Goal: Check status

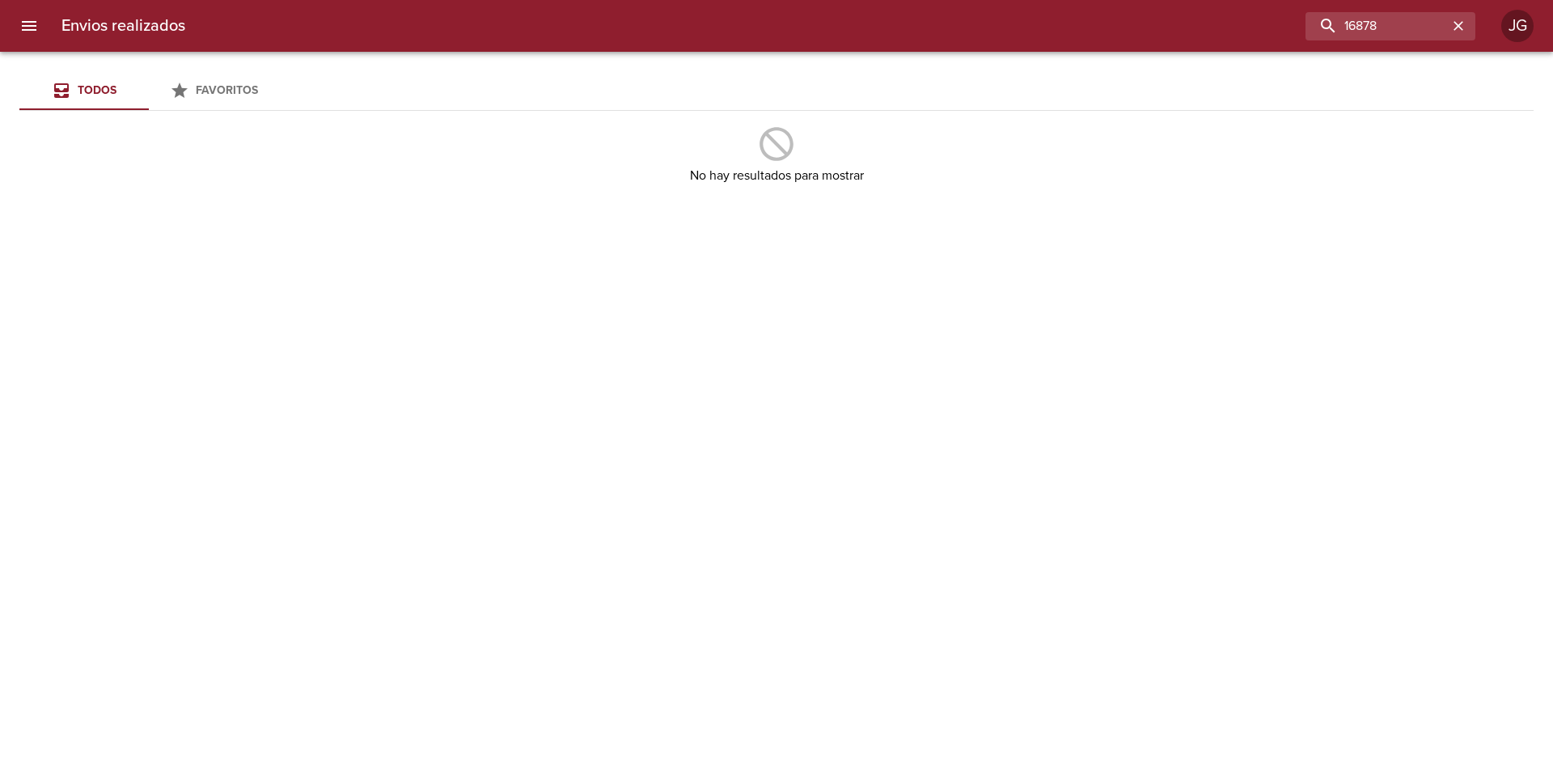
drag, startPoint x: 1325, startPoint y: 21, endPoint x: 1249, endPoint y: 6, distance: 77.5
click at [1243, 6] on div "Envios realizados 16878 JG" at bounding box center [776, 26] width 1553 height 52
type input "9364236"
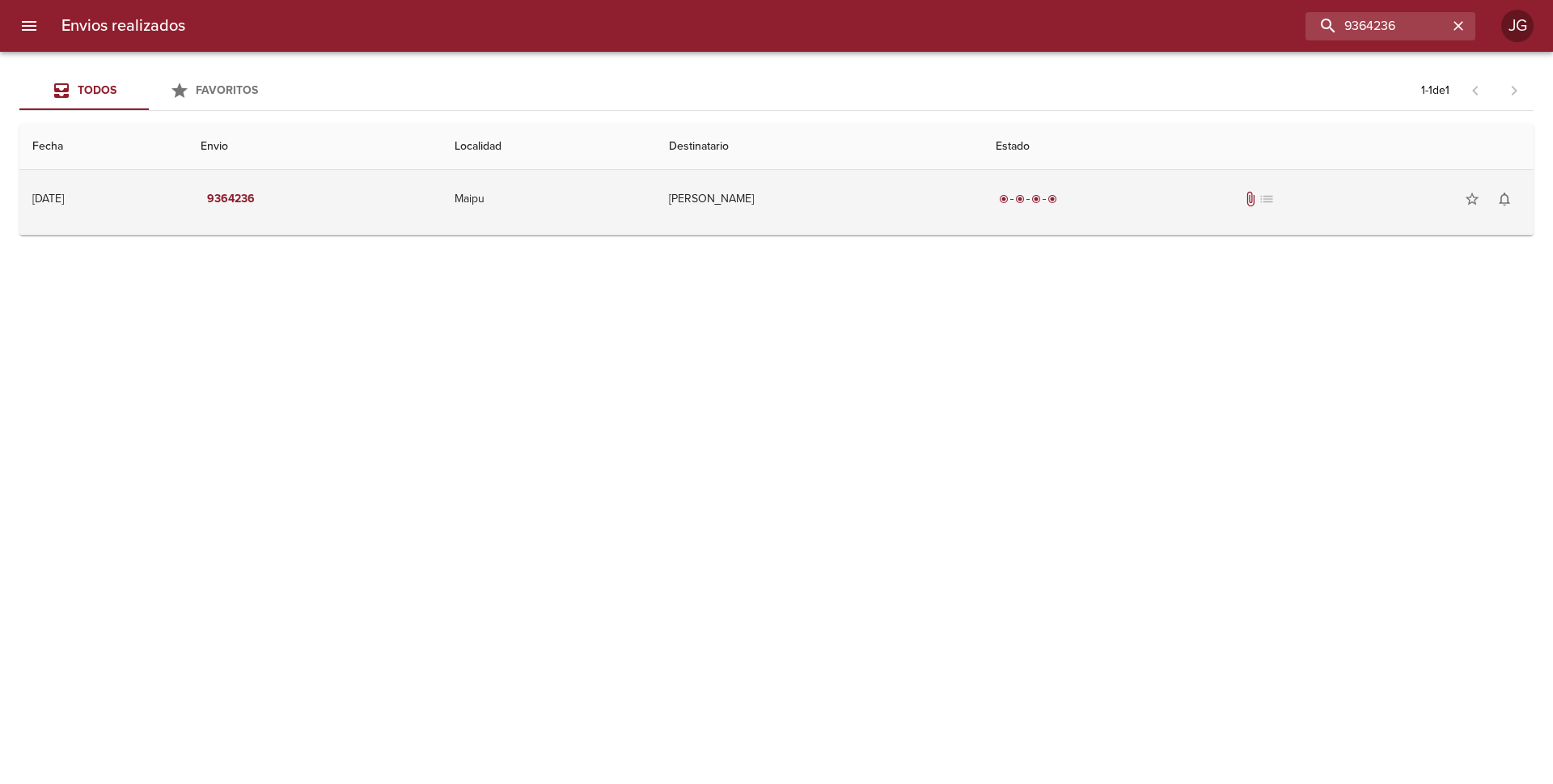
click at [386, 207] on td "9364236" at bounding box center [315, 198] width 254 height 58
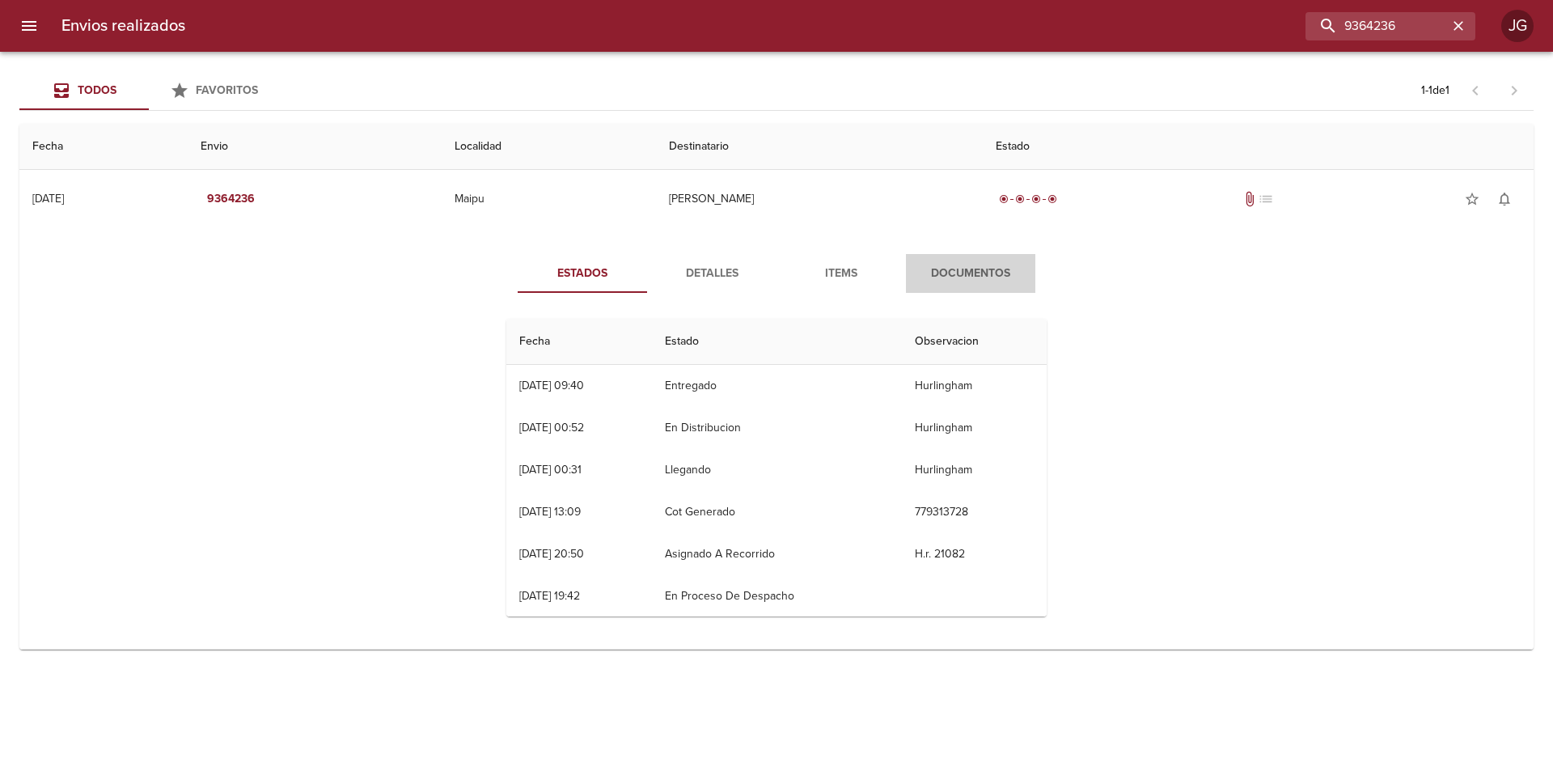
click at [959, 272] on span "Documentos" at bounding box center [970, 274] width 110 height 20
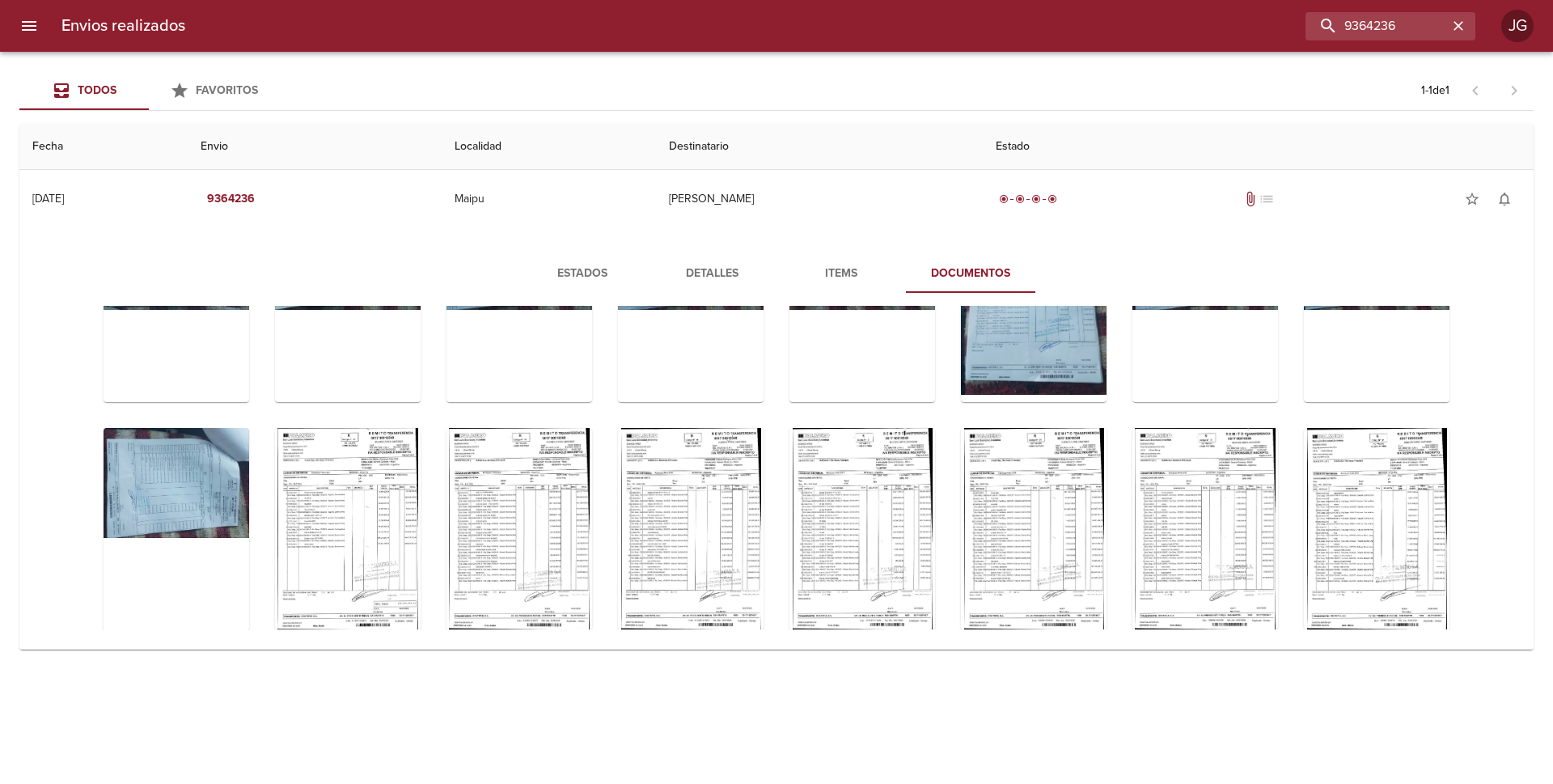
scroll to position [323, 0]
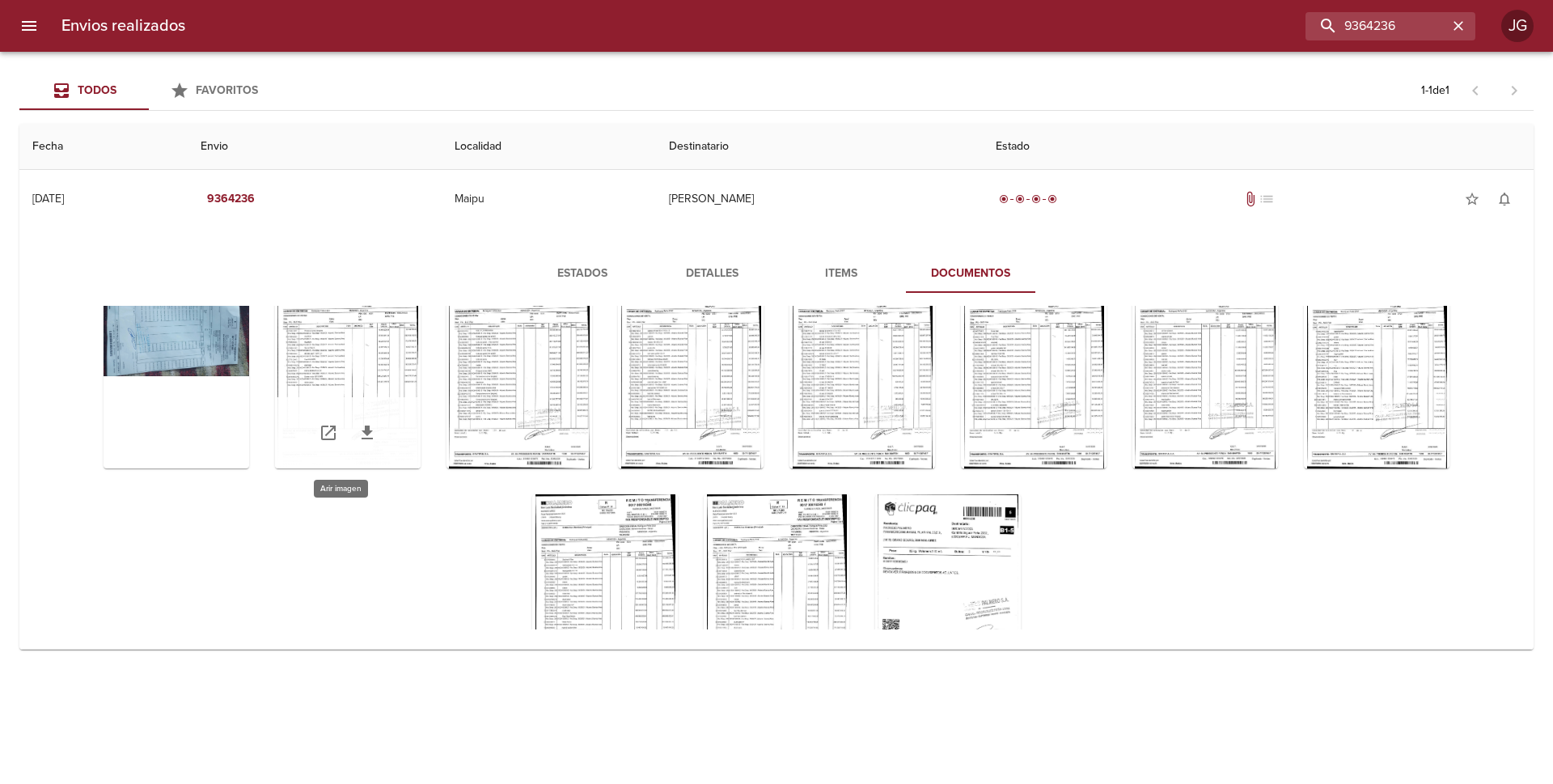
click at [363, 371] on div "Tabla de envíos del cliente" at bounding box center [348, 367] width 145 height 202
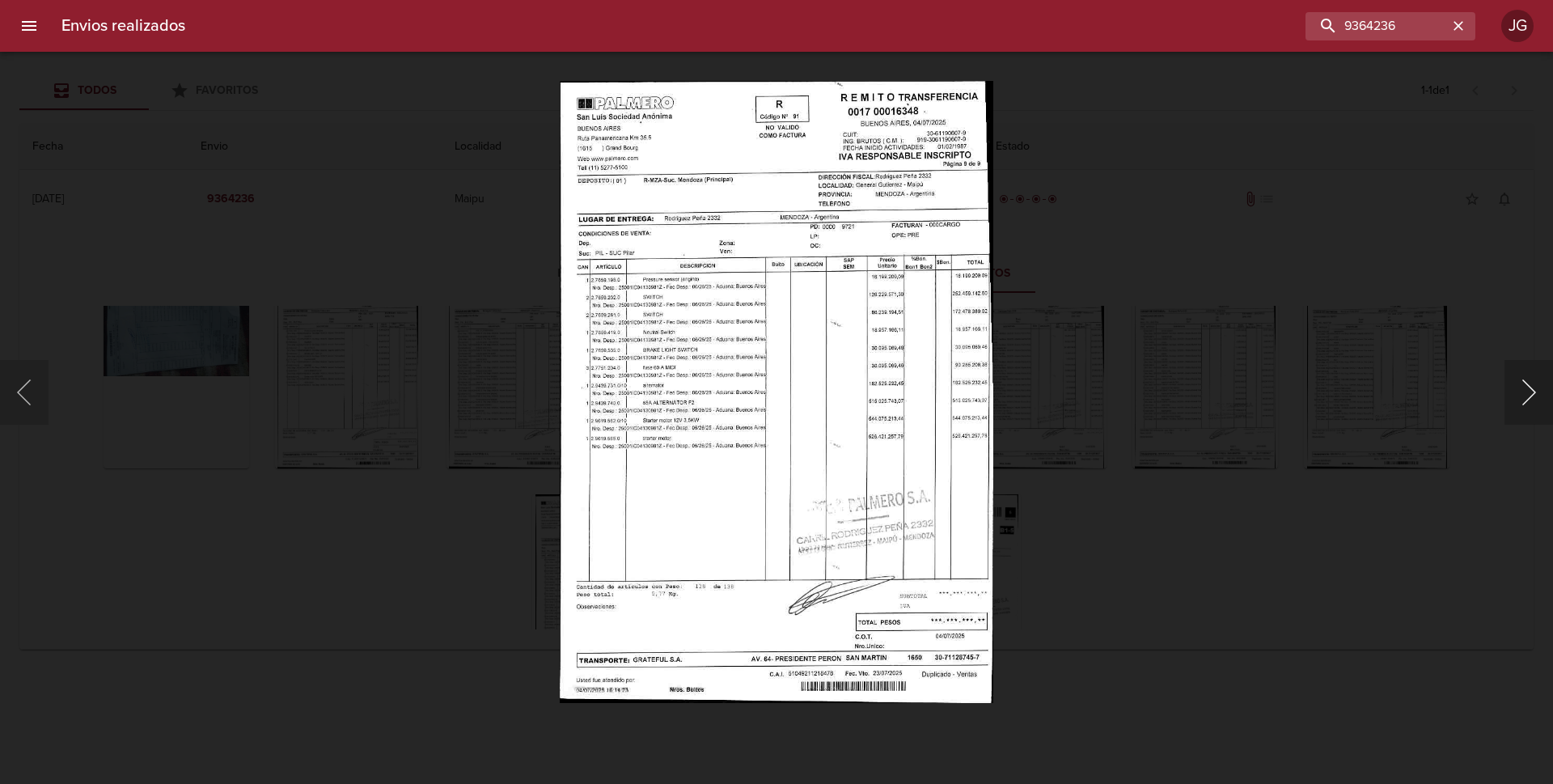
click at [1519, 399] on button "Siguiente" at bounding box center [1529, 392] width 49 height 65
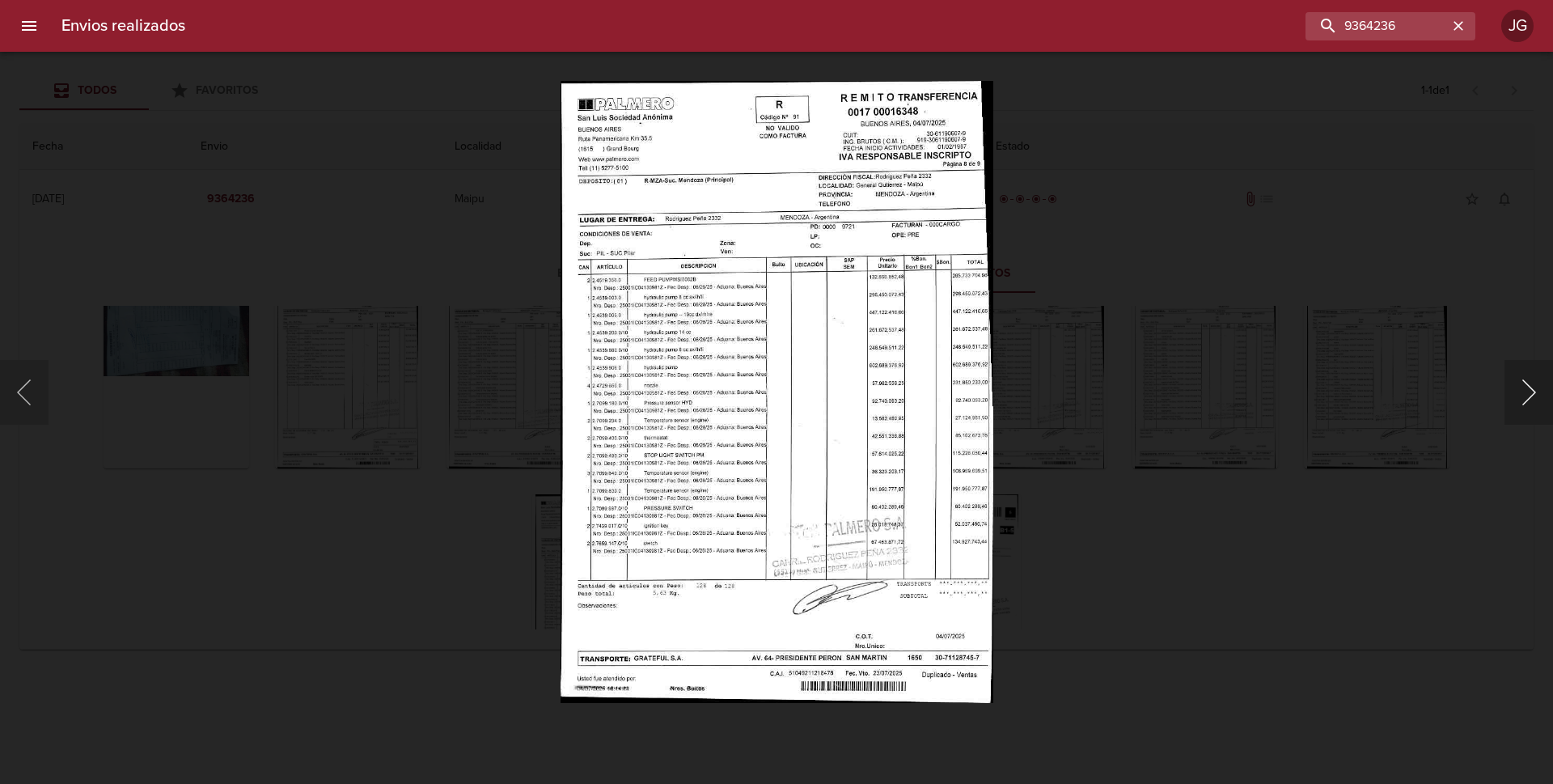
click at [1519, 399] on button "Siguiente" at bounding box center [1529, 392] width 49 height 65
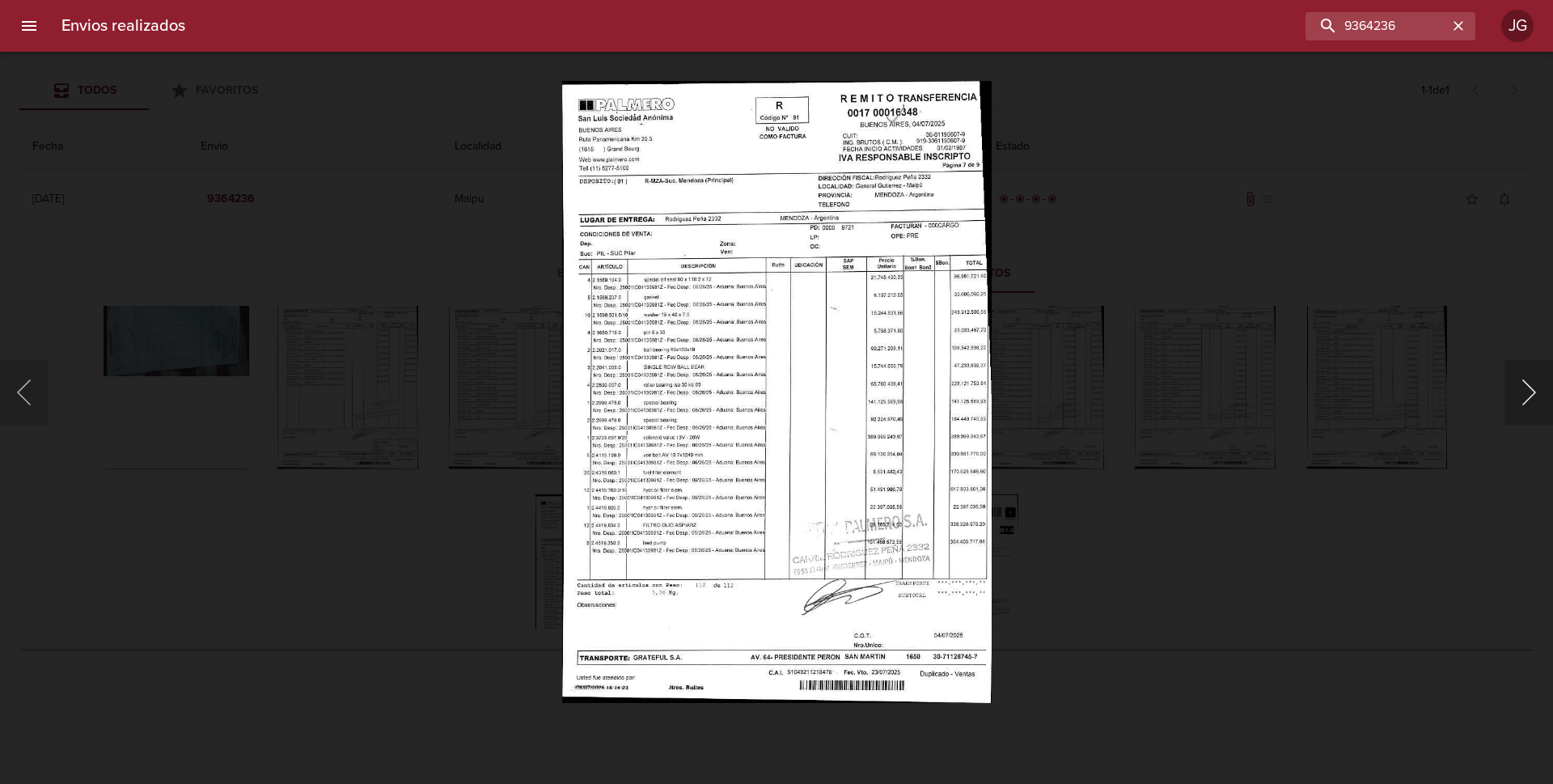
click at [1519, 399] on button "Siguiente" at bounding box center [1529, 392] width 49 height 65
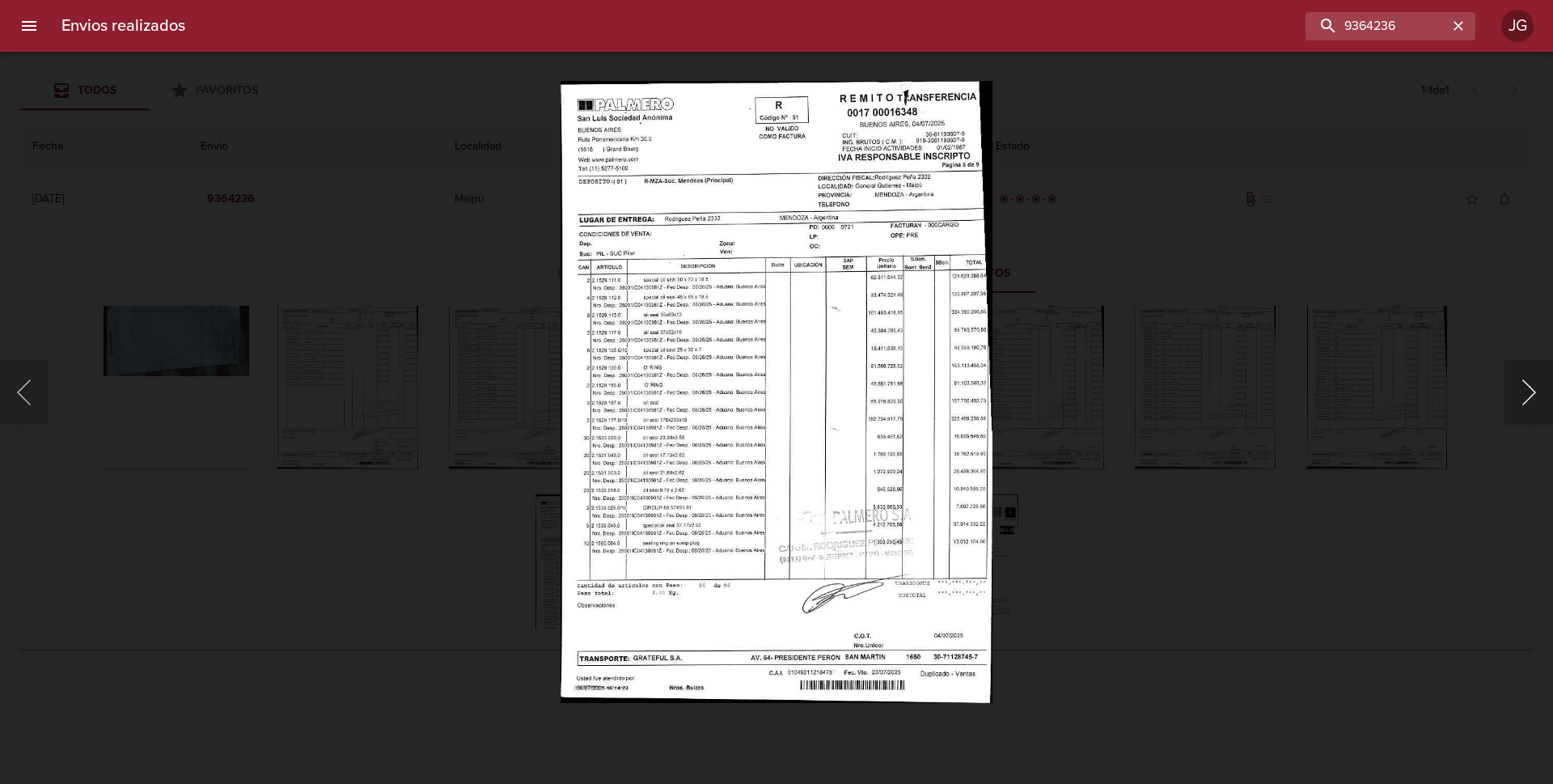
click at [1519, 399] on button "Siguiente" at bounding box center [1529, 392] width 49 height 65
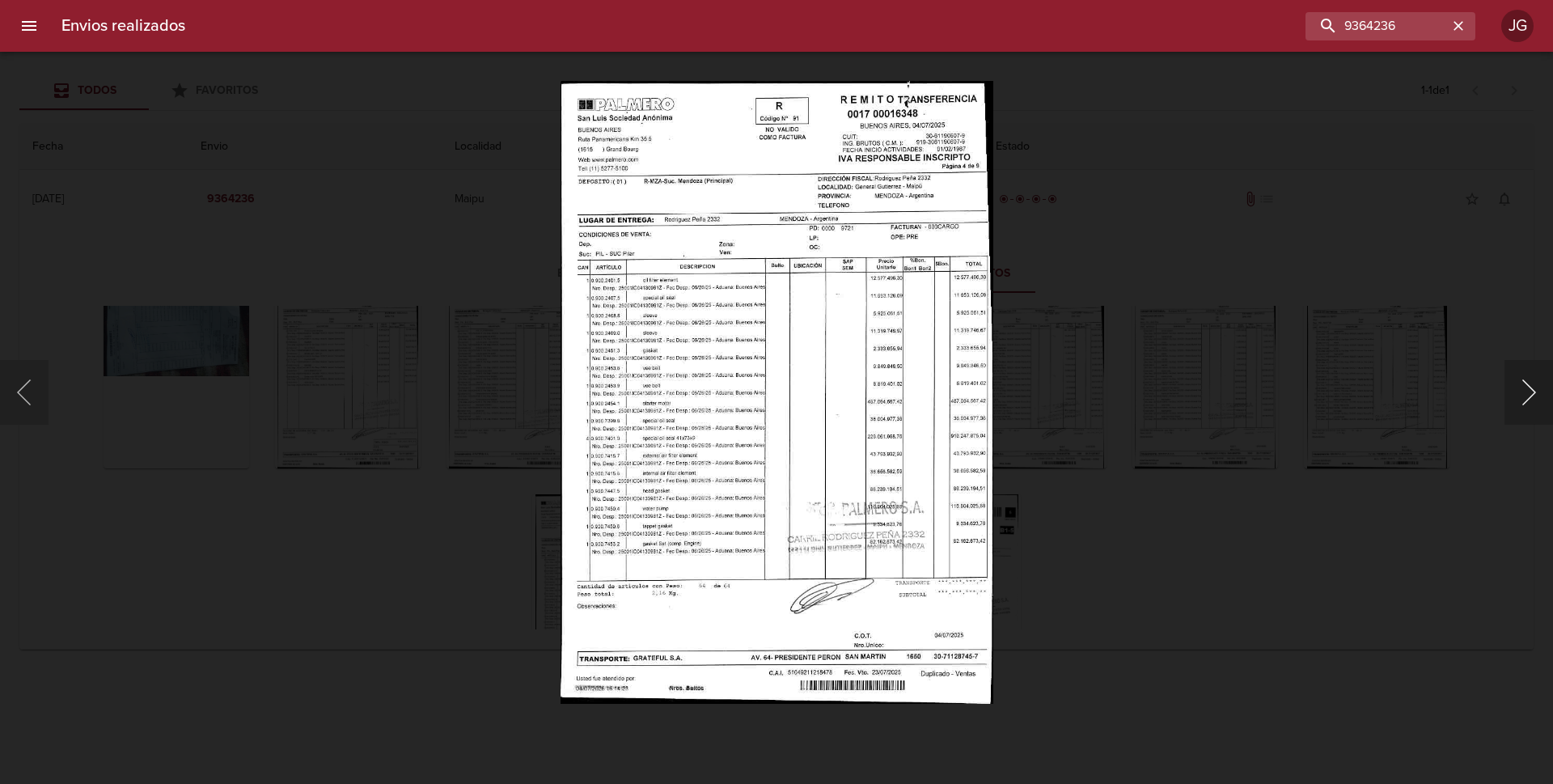
click at [1519, 399] on button "Siguiente" at bounding box center [1529, 392] width 49 height 65
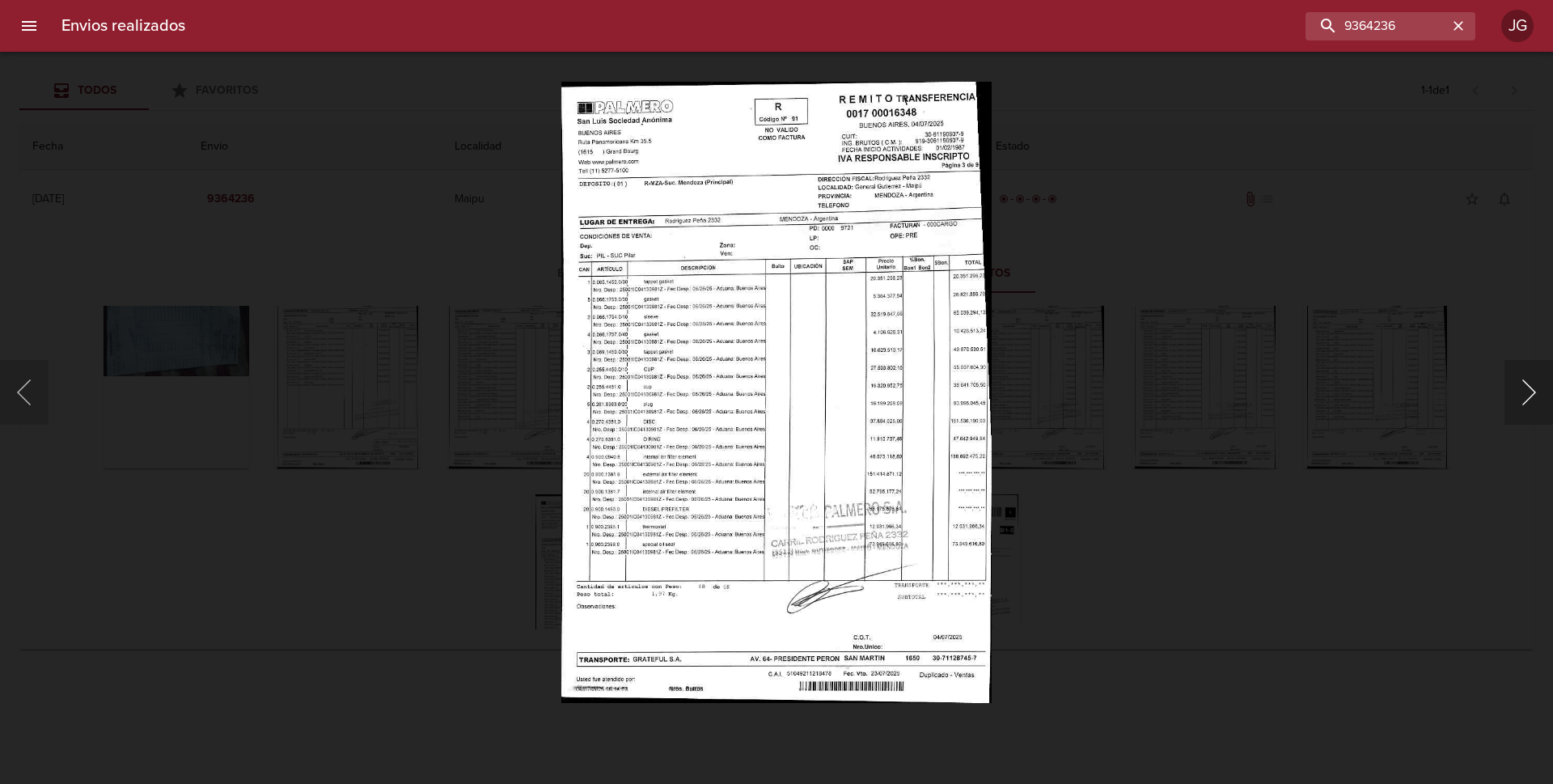
click at [1519, 398] on button "Siguiente" at bounding box center [1529, 392] width 49 height 65
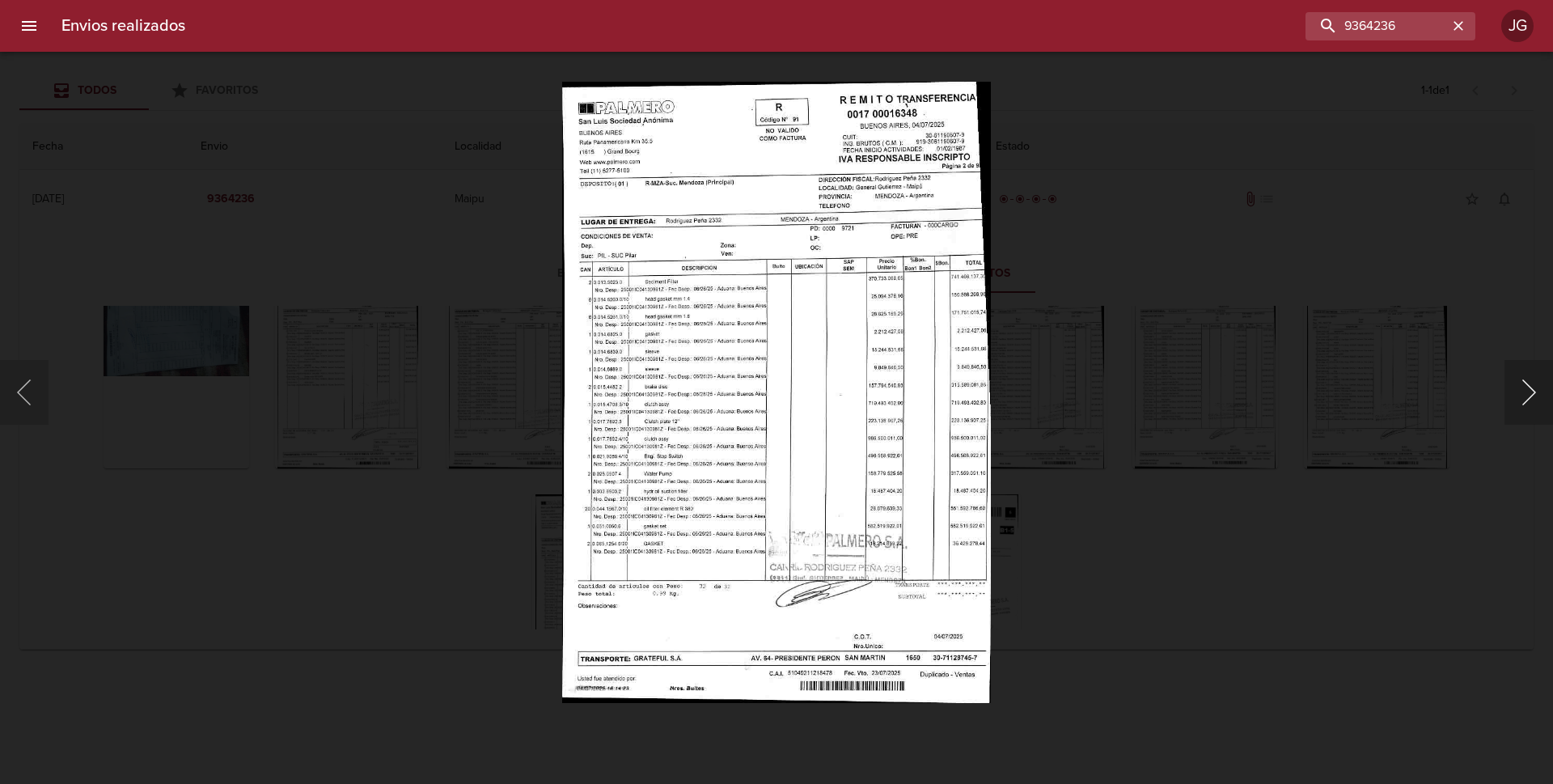
click at [1519, 398] on button "Siguiente" at bounding box center [1529, 392] width 49 height 65
click at [1520, 399] on button "Siguiente" at bounding box center [1529, 392] width 49 height 65
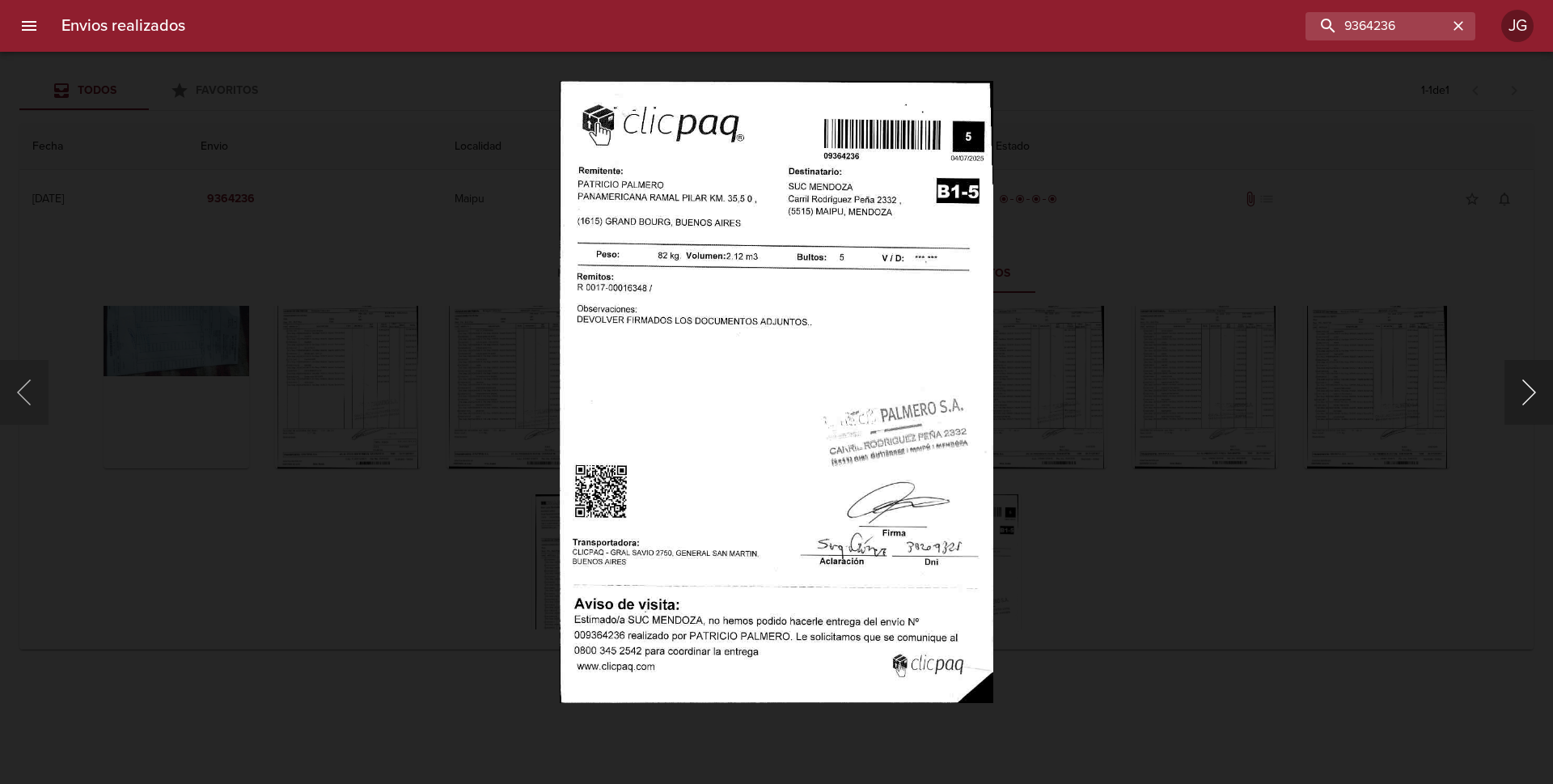
click at [1520, 400] on button "Siguiente" at bounding box center [1529, 392] width 49 height 65
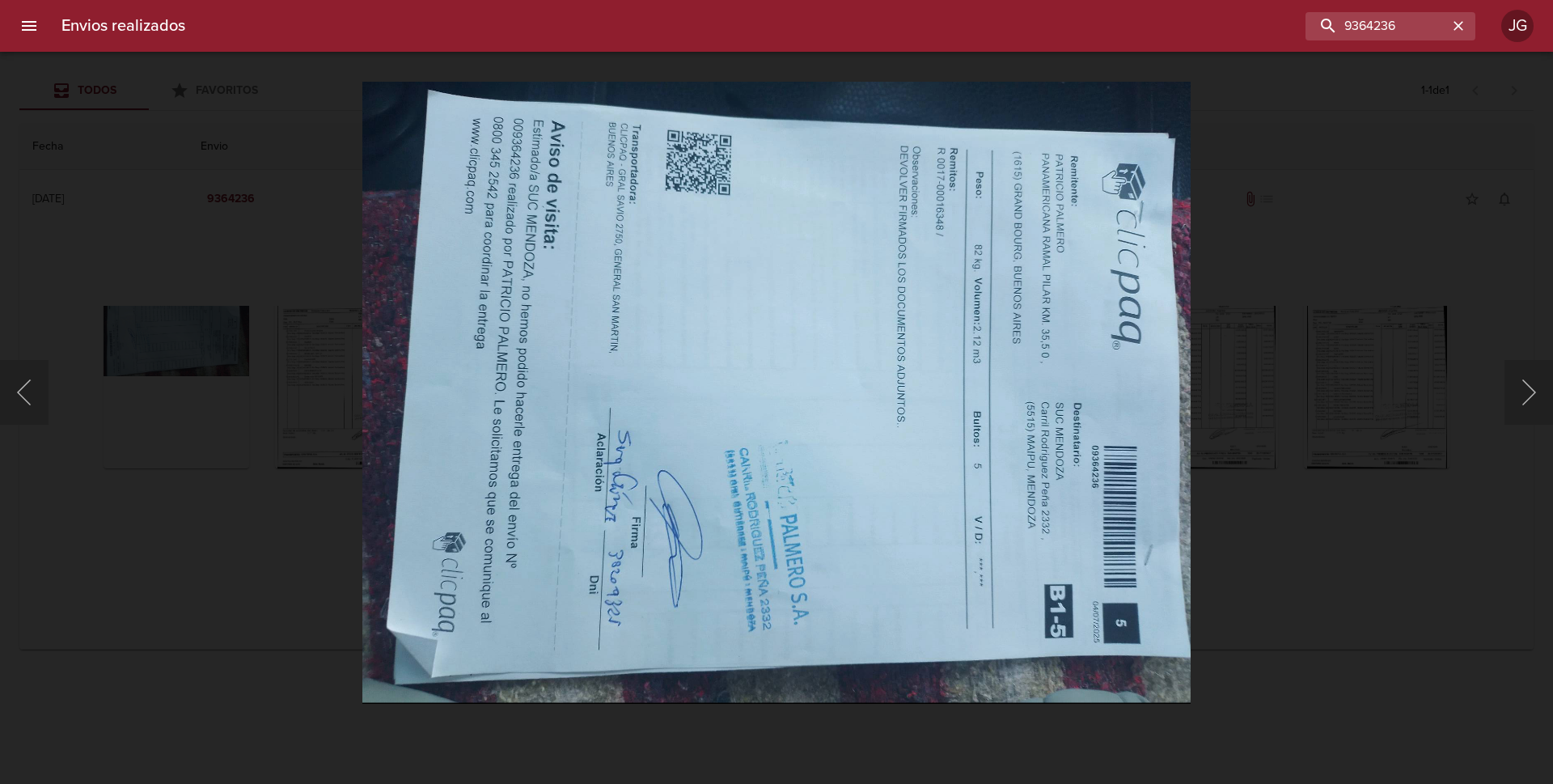
click at [1328, 225] on div "Lightbox" at bounding box center [776, 392] width 1553 height 784
